Goal: Communication & Community: Share content

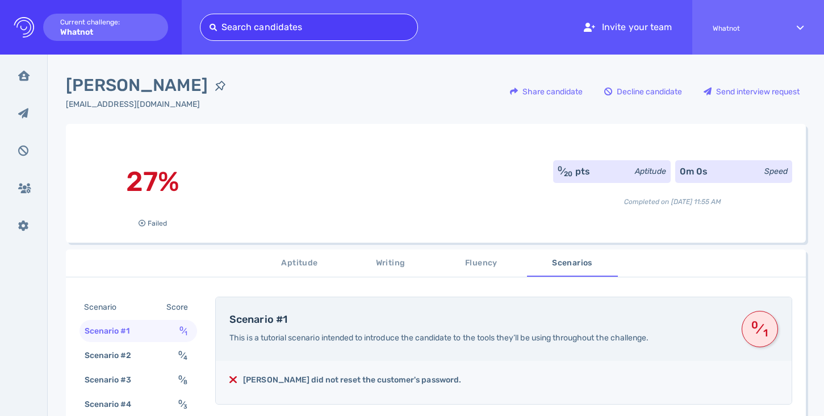
type input "[EMAIL_ADDRESS][DOMAIN_NAME]"
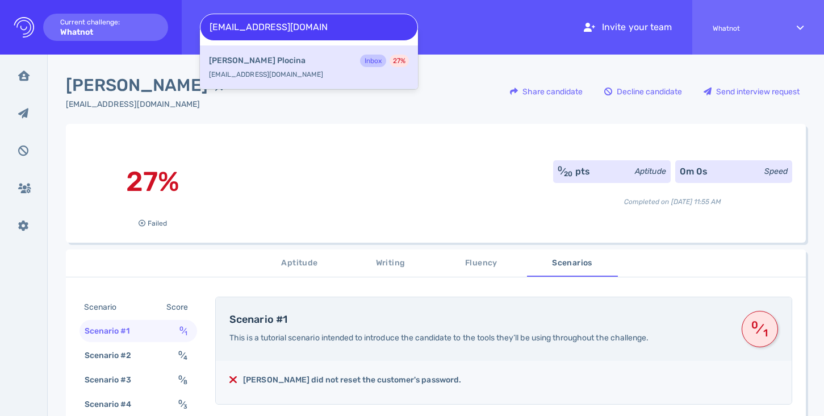
click at [335, 60] on div "Margarita Plocina Inbox 27 %" at bounding box center [309, 62] width 200 height 15
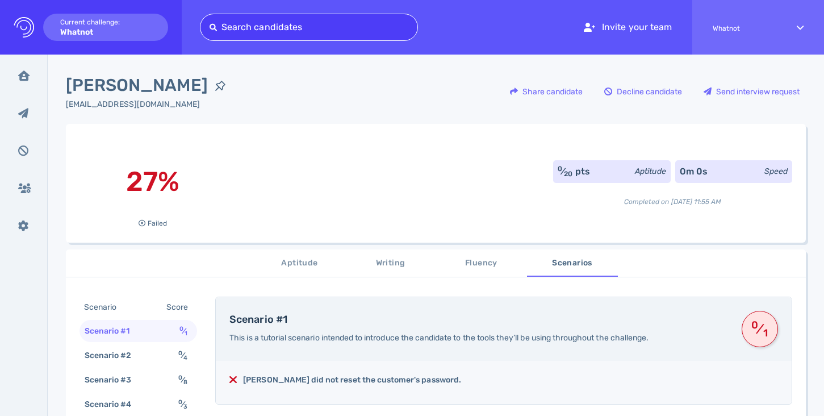
click at [12, 32] on div "Logo Created with Sketch. Current challenge: Whatnot" at bounding box center [91, 27] width 182 height 55
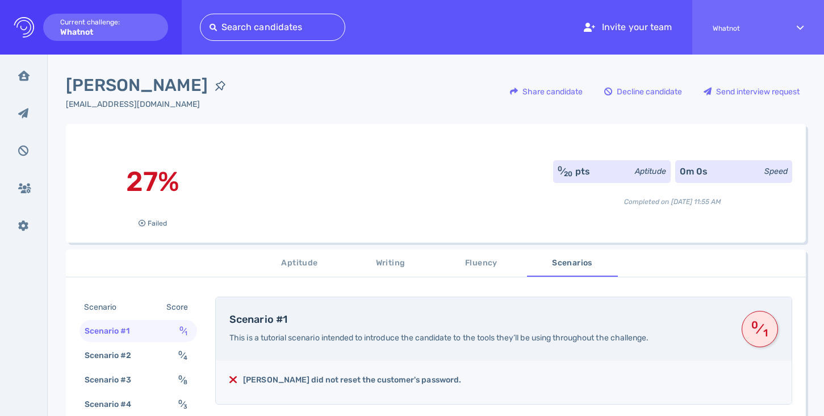
click at [30, 31] on icon "Logo Created with Sketch." at bounding box center [24, 27] width 20 height 20
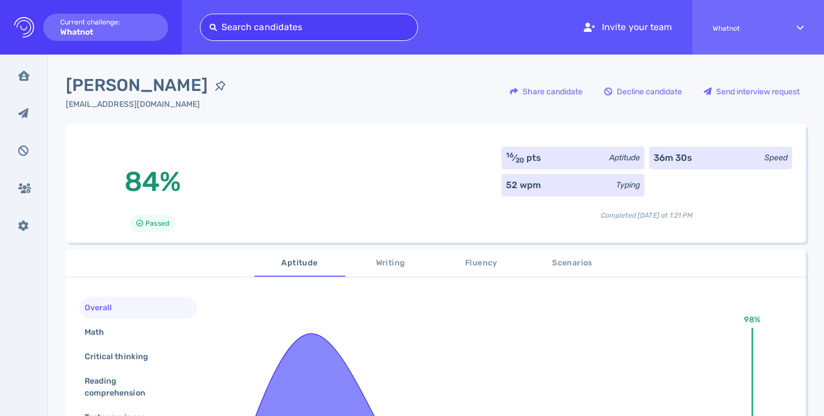
click at [345, 29] on div at bounding box center [309, 27] width 199 height 16
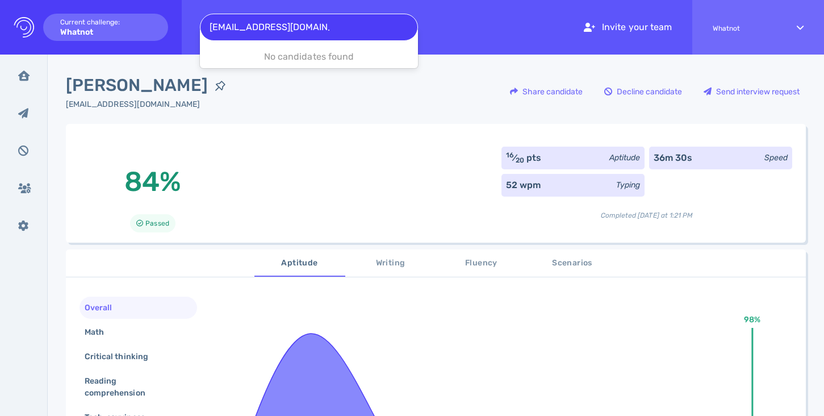
type input "[EMAIL_ADDRESS][DOMAIN_NAME]"
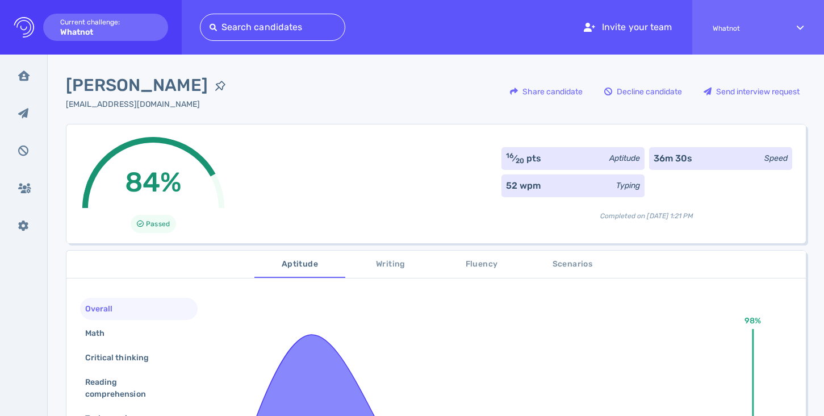
click at [313, 24] on div at bounding box center [273, 27] width 126 height 16
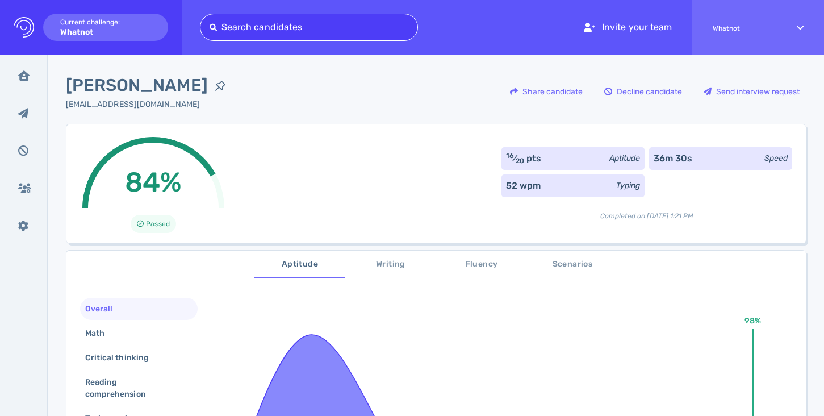
paste input "[EMAIL_ADDRESS][DOMAIN_NAME]"
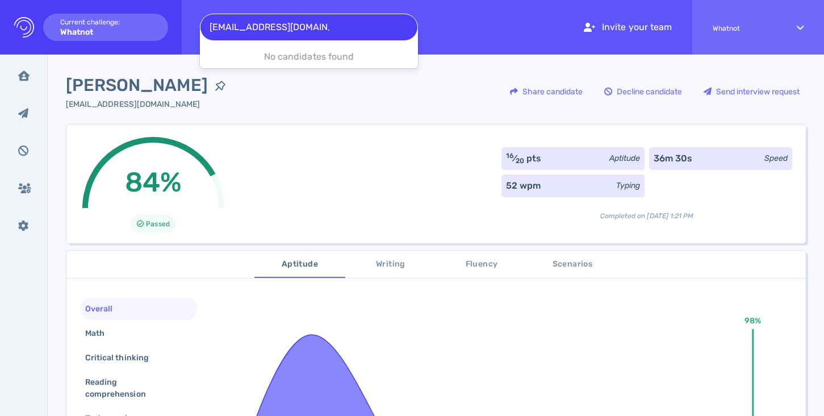
type input "[EMAIL_ADDRESS][DOMAIN_NAME]"
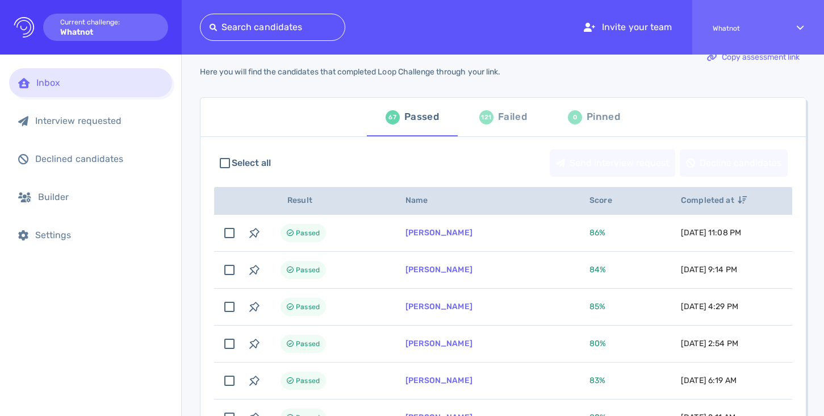
scroll to position [17, 0]
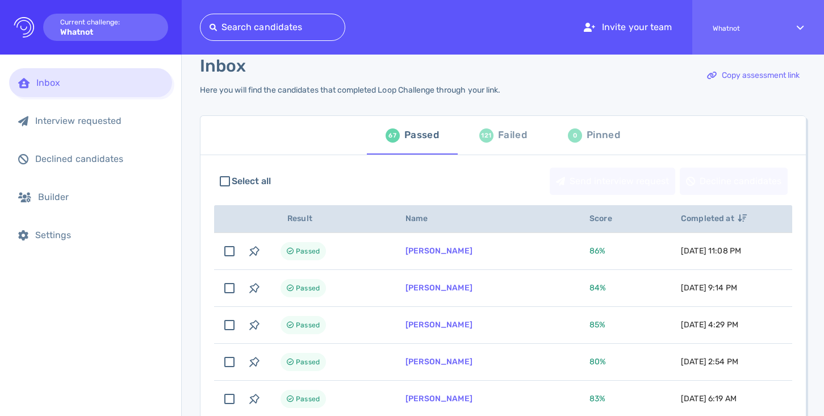
click at [506, 143] on div "Failed" at bounding box center [512, 135] width 29 height 17
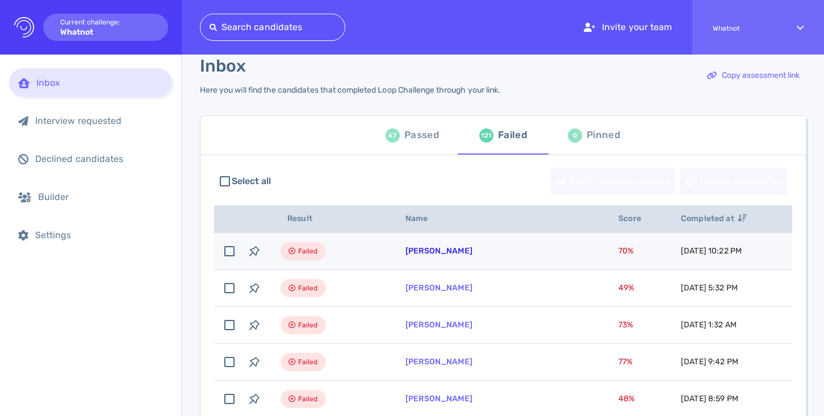
click at [428, 252] on link "[PERSON_NAME]" at bounding box center [439, 251] width 67 height 10
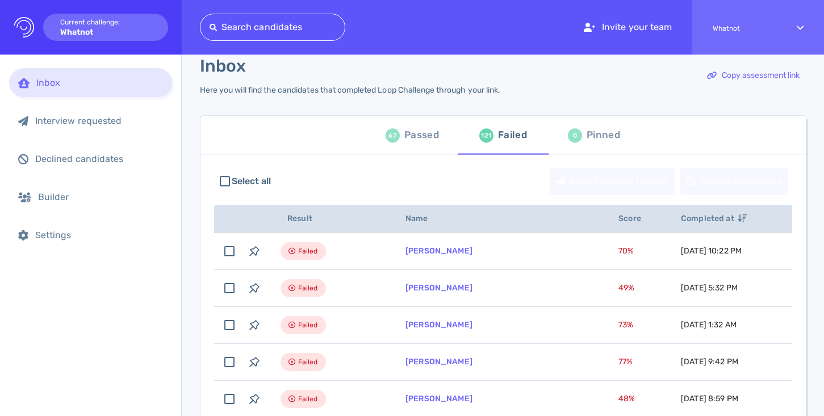
click at [269, 32] on div at bounding box center [273, 27] width 126 height 16
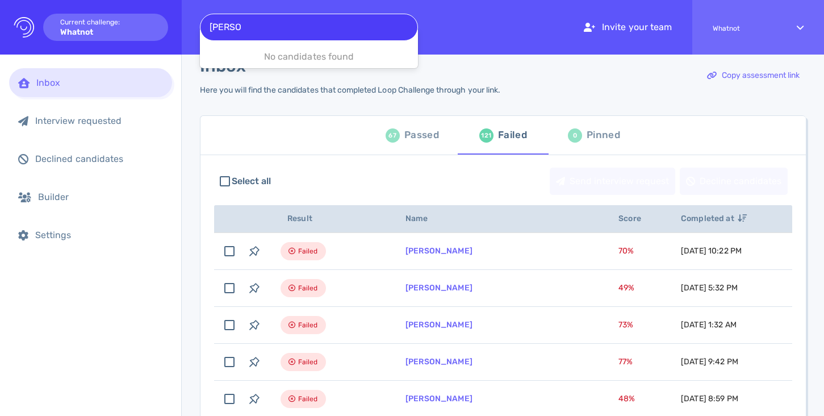
type input "patrick"
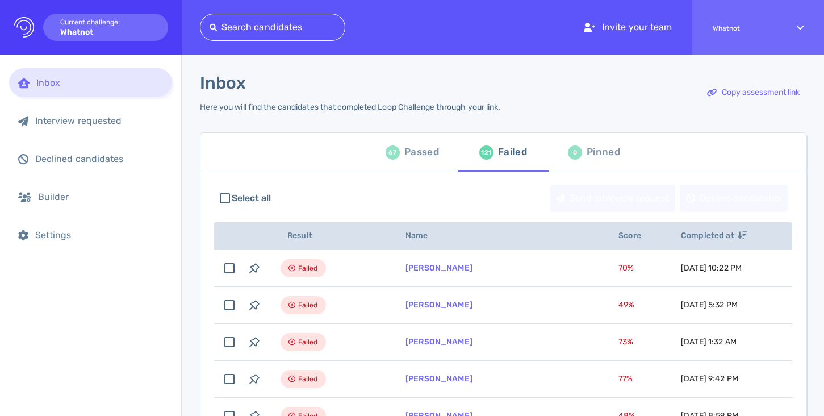
click at [399, 161] on div "67 Passed" at bounding box center [412, 152] width 53 height 32
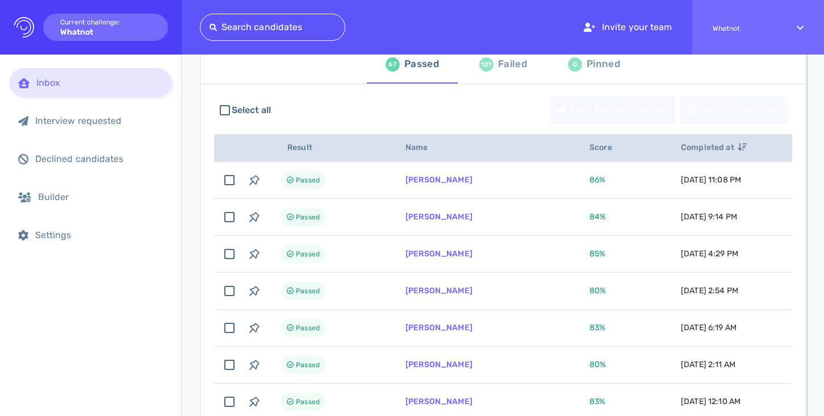
scroll to position [34, 0]
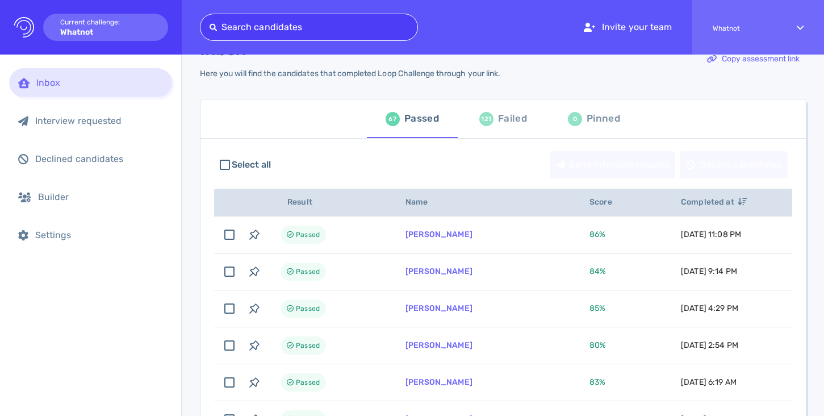
click at [322, 24] on div at bounding box center [309, 27] width 199 height 16
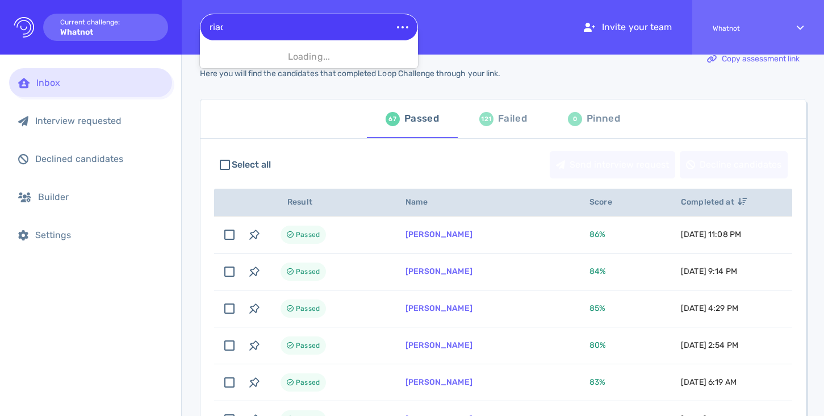
type input "riadh"
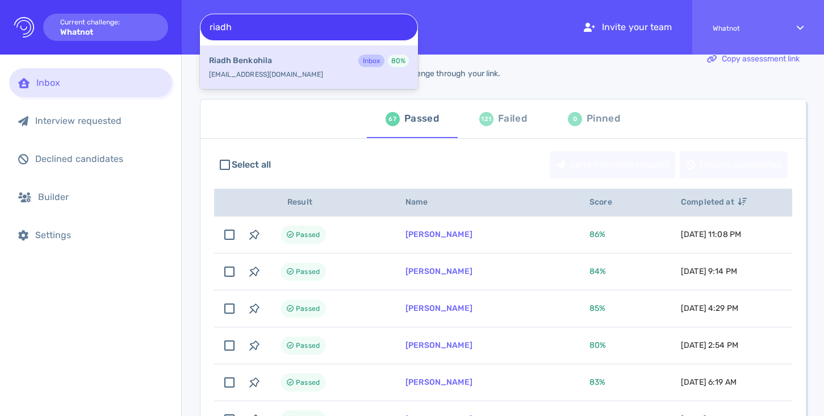
click at [272, 68] on div "Riadh Benkohila Inbox 80 %" at bounding box center [309, 62] width 200 height 15
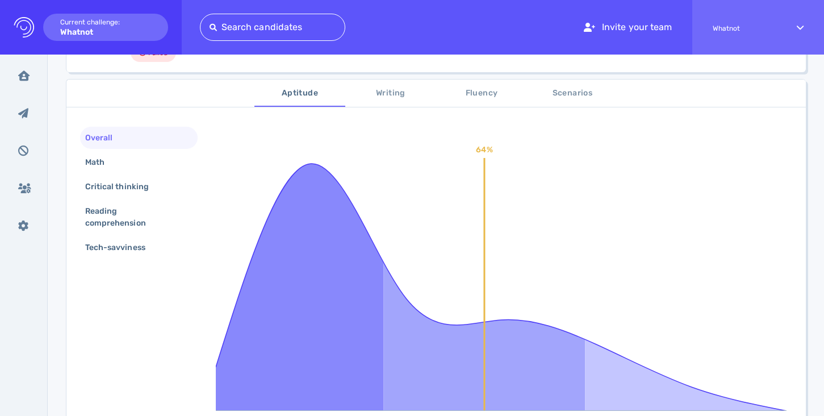
scroll to position [166, 0]
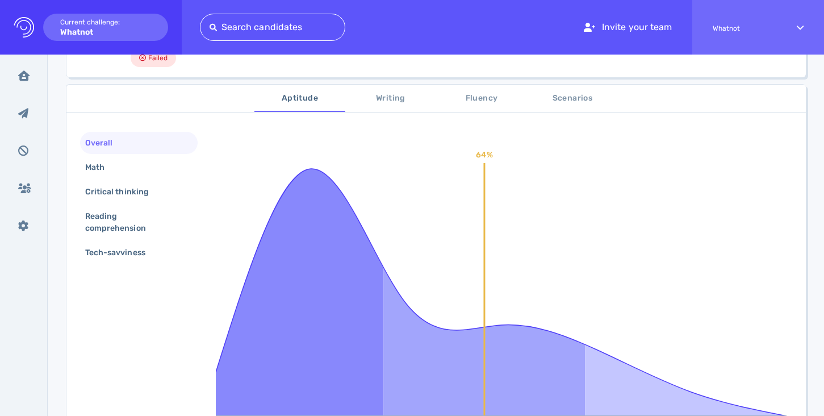
click at [552, 98] on span "Scenarios" at bounding box center [572, 98] width 77 height 14
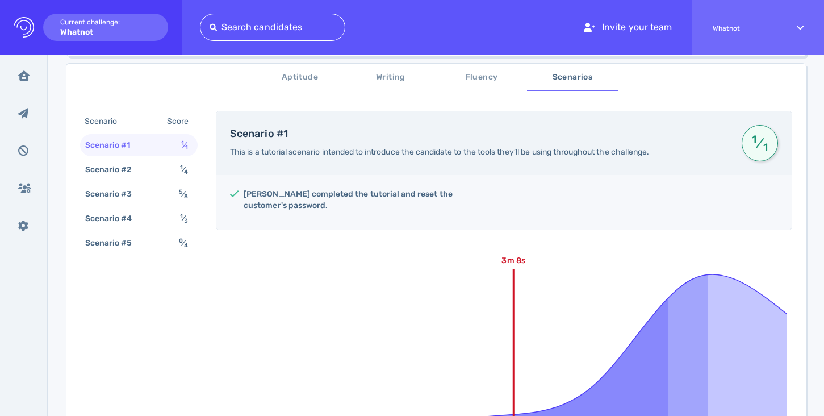
scroll to position [177, 0]
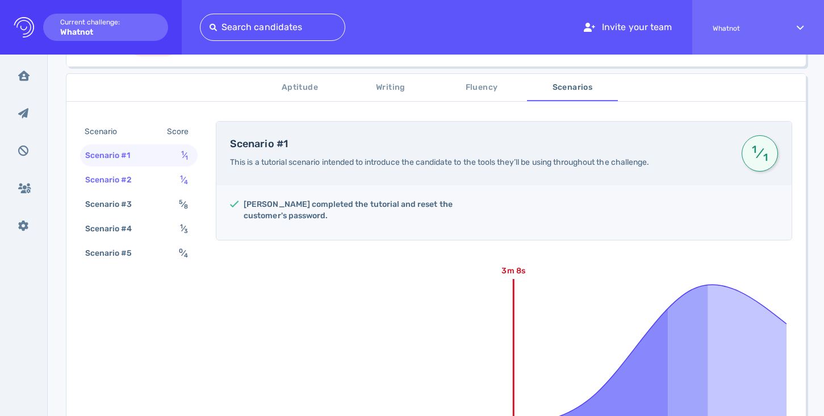
click at [157, 178] on div "Scenario #2 1 ⁄ 4" at bounding box center [139, 180] width 118 height 22
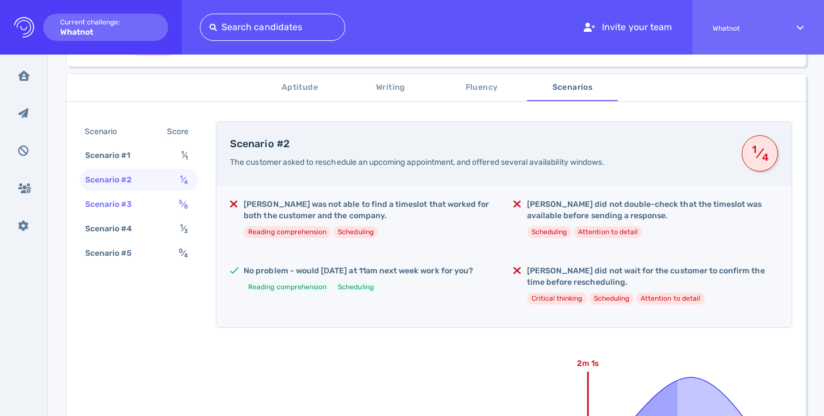
click at [141, 207] on div "Scenario #3" at bounding box center [114, 204] width 63 height 16
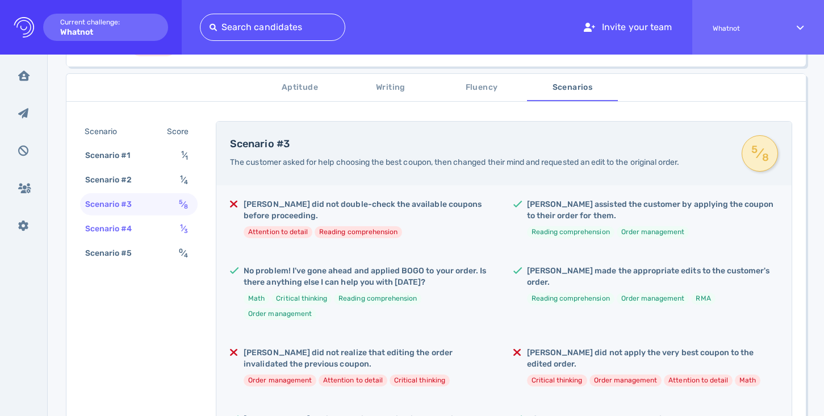
click at [141, 223] on div "Scenario #4" at bounding box center [114, 228] width 63 height 16
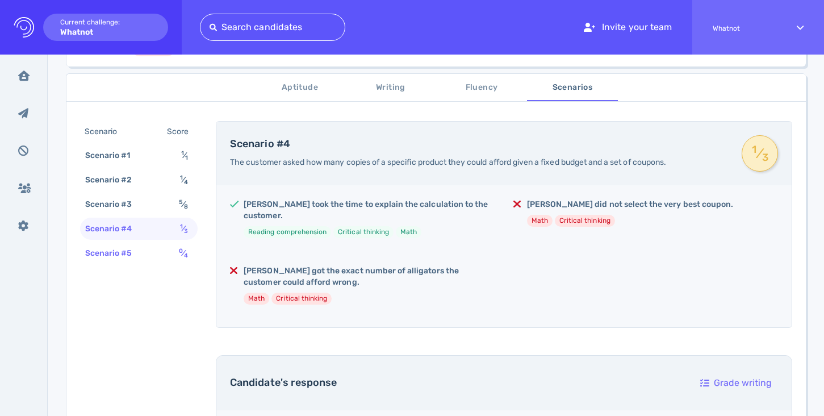
click at [145, 253] on div "Scenario #5 0 ⁄ 4" at bounding box center [139, 253] width 118 height 22
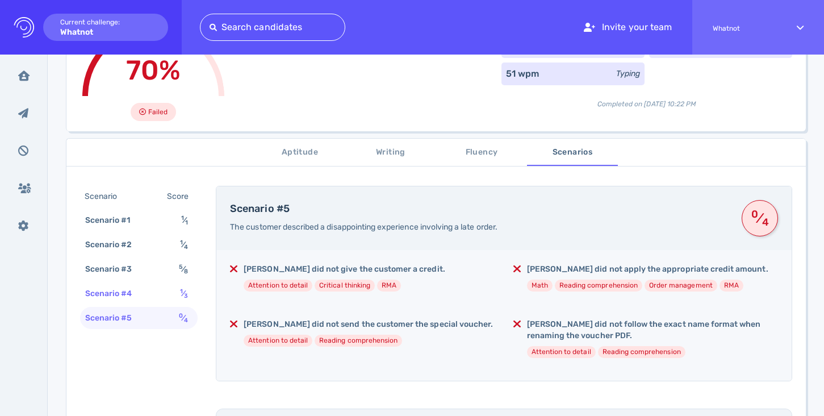
scroll to position [0, 0]
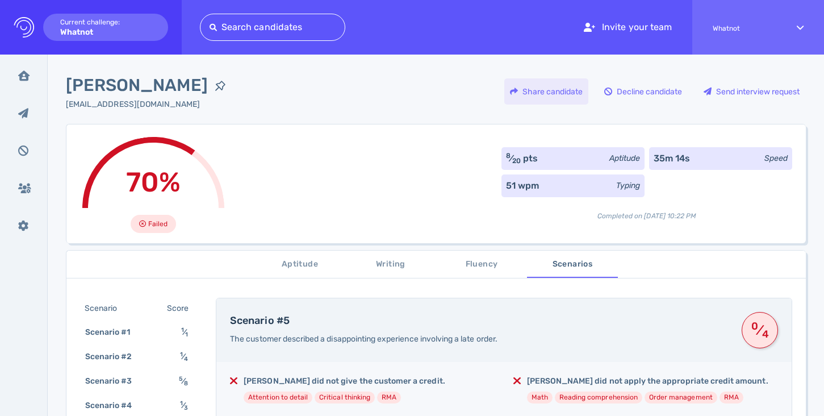
click at [546, 94] on div "Share candidate" at bounding box center [546, 91] width 84 height 26
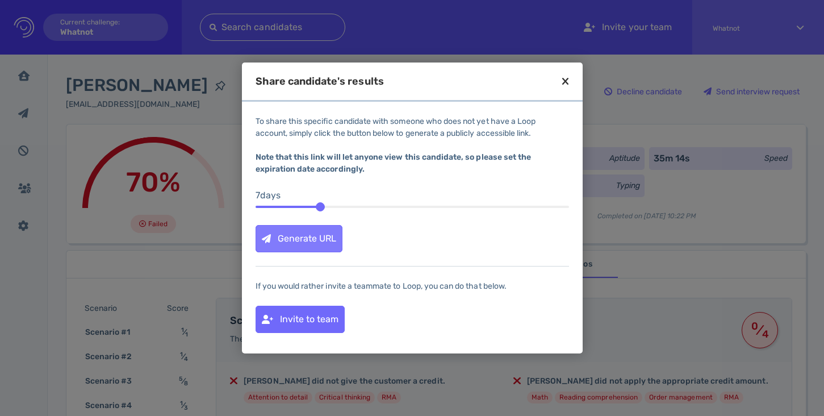
click at [337, 244] on div "Generate URL" at bounding box center [299, 239] width 86 height 26
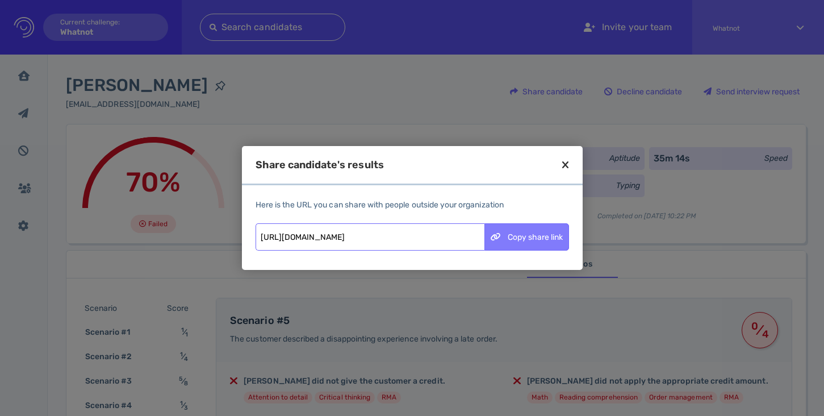
click at [523, 241] on div "Copy share link" at bounding box center [527, 237] width 84 height 26
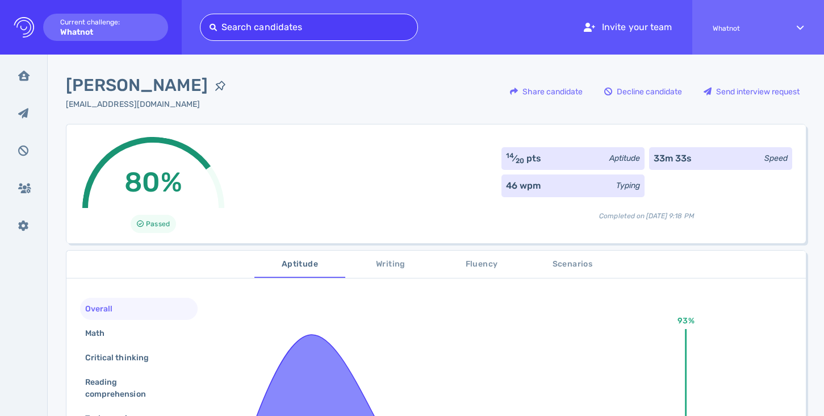
click at [311, 22] on div at bounding box center [309, 27] width 199 height 16
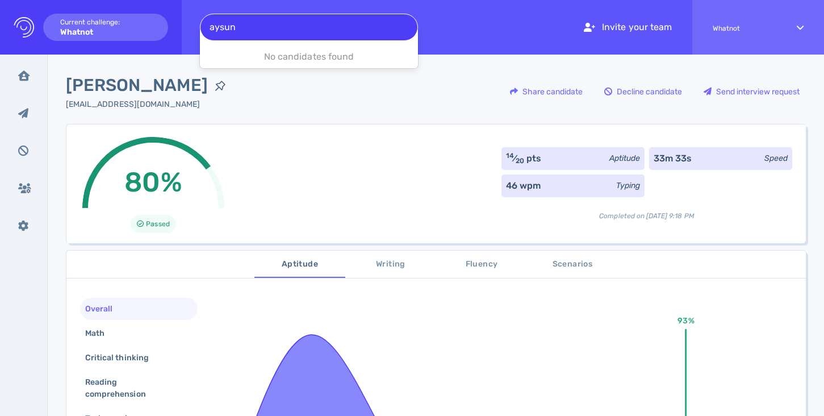
type input "aysun"
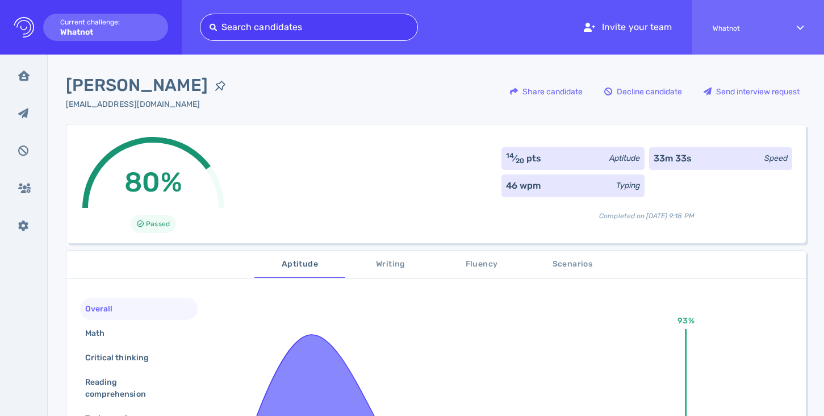
click at [348, 28] on div at bounding box center [309, 27] width 199 height 16
paste input "[EMAIL_ADDRESS][DOMAIN_NAME]"
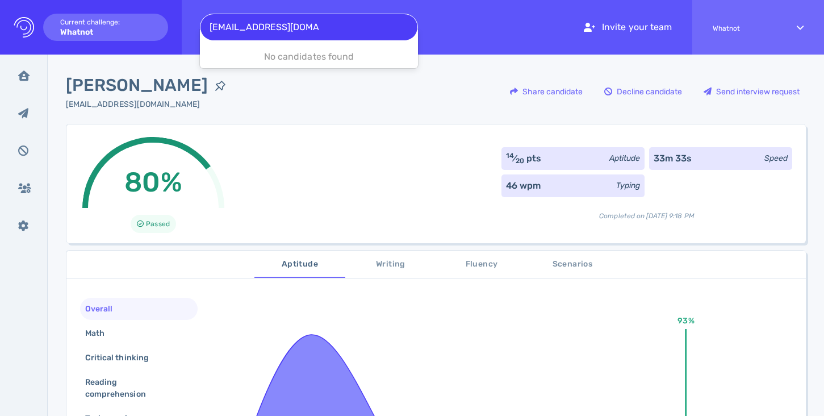
type input "[EMAIL_ADDRESS][DOMAIN_NAME]"
